Goal: Information Seeking & Learning: Learn about a topic

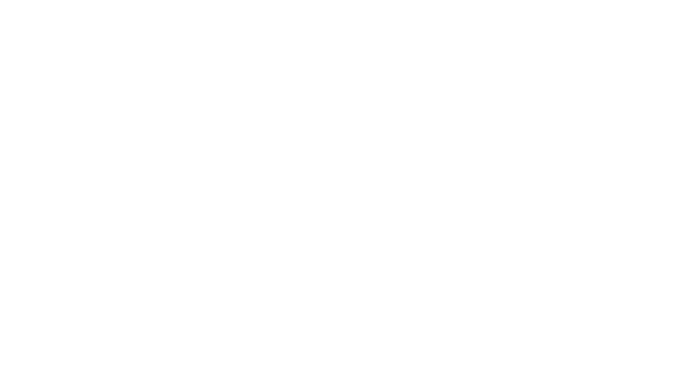
scroll to position [9, 0]
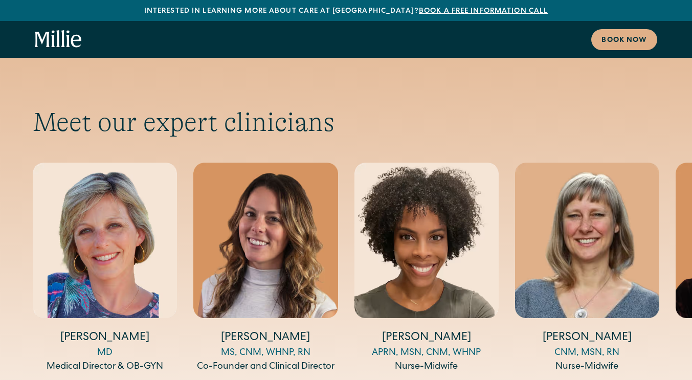
scroll to position [3345, 0]
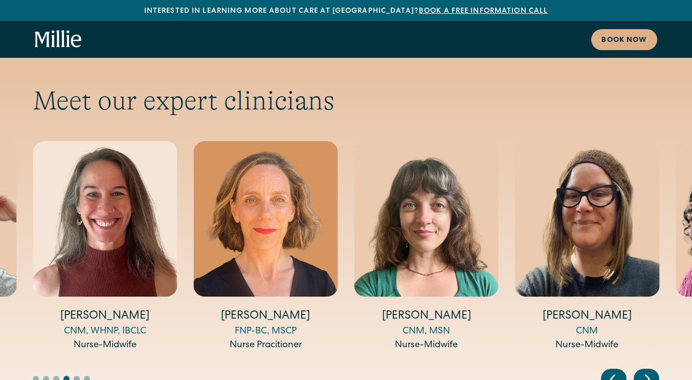
scroll to position [3364, 0]
click at [650, 370] on icon "Next slide" at bounding box center [647, 378] width 15 height 16
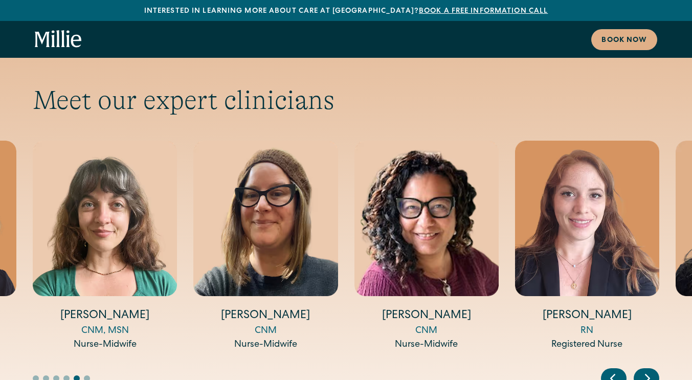
click at [650, 370] on icon "Next slide" at bounding box center [647, 378] width 15 height 16
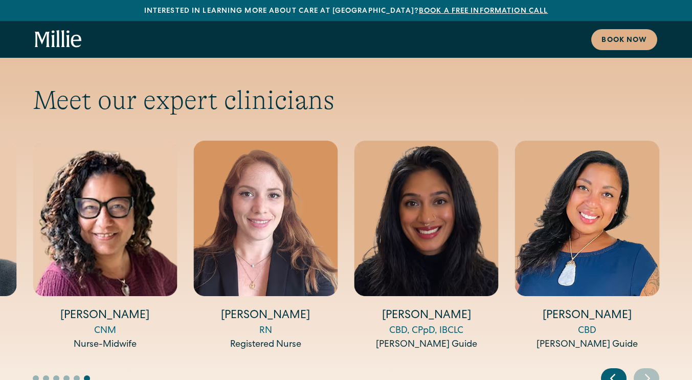
click at [650, 370] on icon "Next slide" at bounding box center [647, 378] width 15 height 16
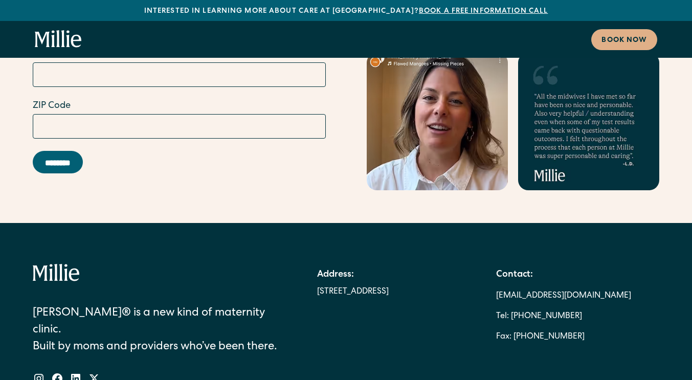
scroll to position [5716, 0]
